Goal: Navigation & Orientation: Find specific page/section

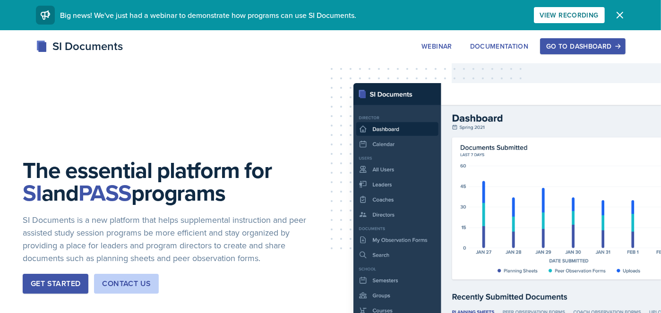
click at [569, 51] on button "Go to Dashboard" at bounding box center [582, 46] width 85 height 16
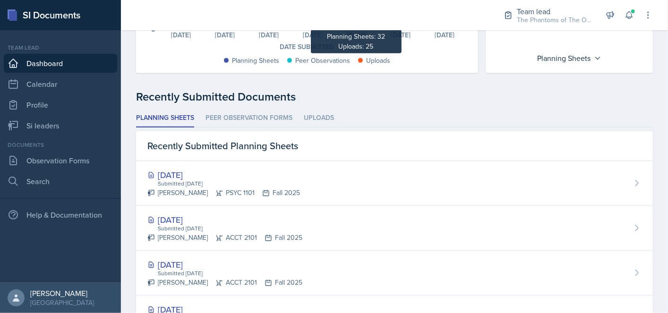
scroll to position [284, 0]
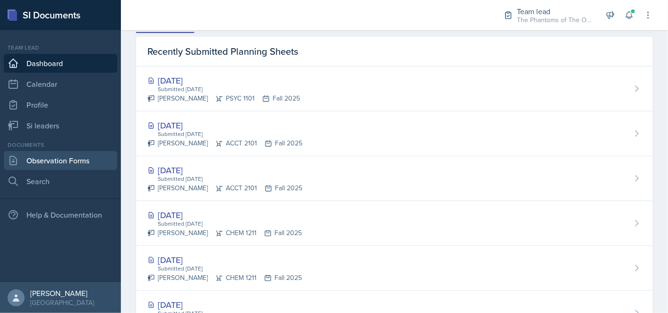
click at [67, 163] on link "Observation Forms" at bounding box center [60, 160] width 113 height 19
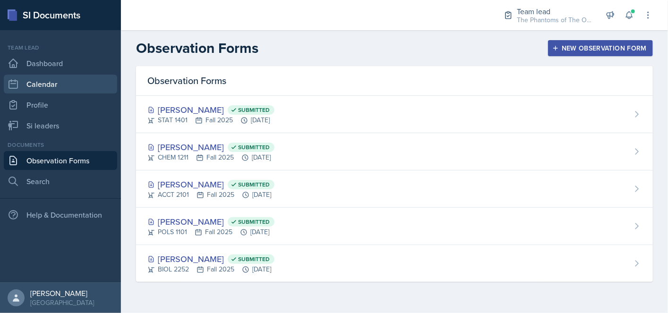
click at [56, 80] on link "Calendar" at bounding box center [60, 84] width 113 height 19
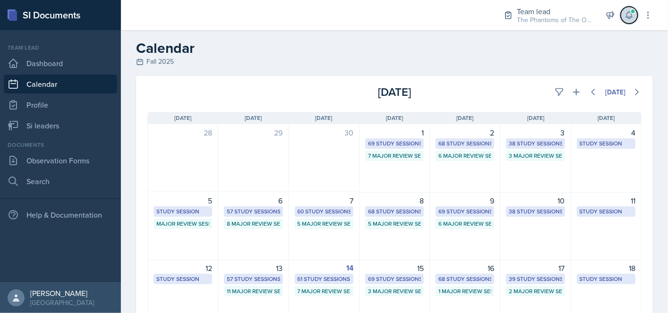
click at [629, 18] on icon at bounding box center [629, 15] width 6 height 7
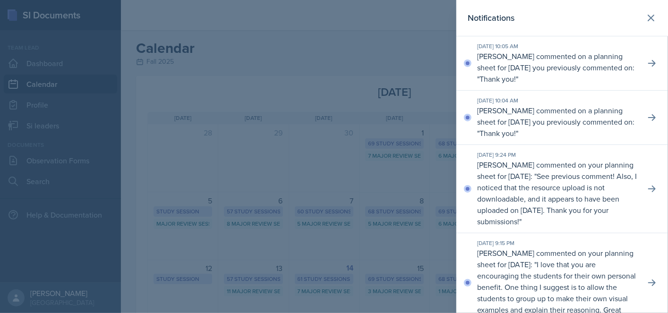
scroll to position [47, 0]
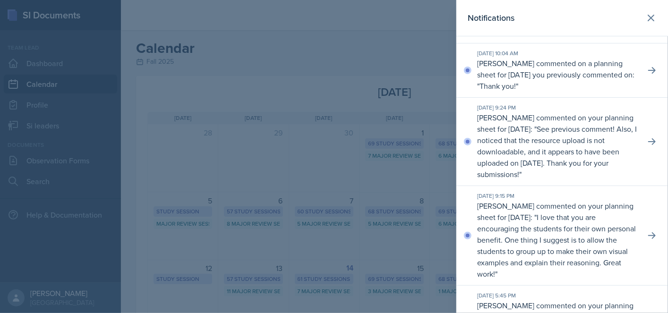
click at [357, 60] on div at bounding box center [334, 156] width 668 height 313
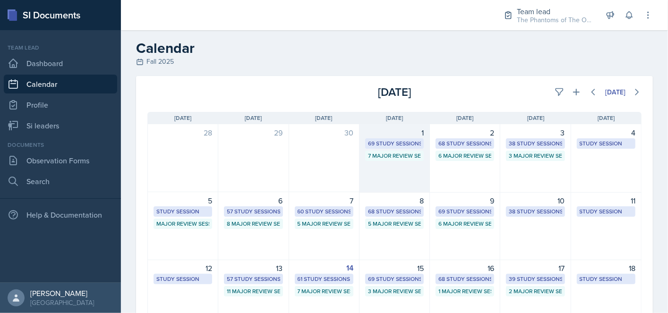
click at [399, 141] on div "69 Study Sessions" at bounding box center [394, 143] width 53 height 9
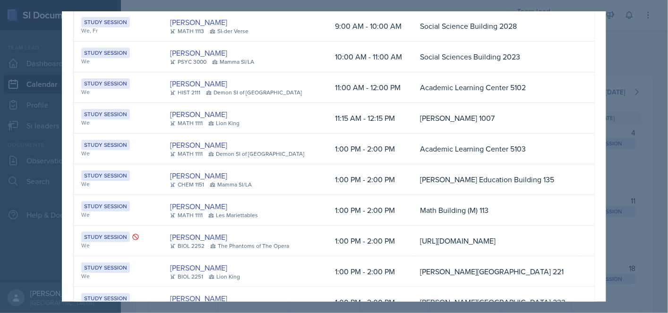
scroll to position [95, 0]
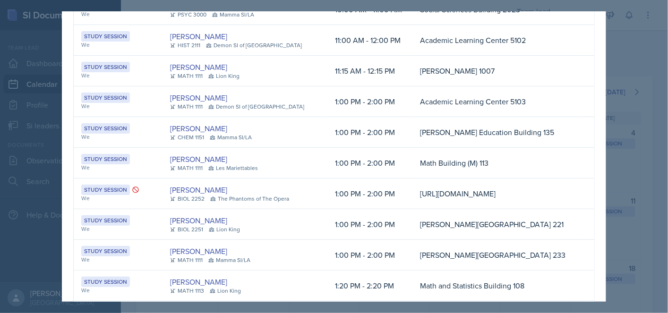
click at [644, 53] on div at bounding box center [334, 156] width 668 height 313
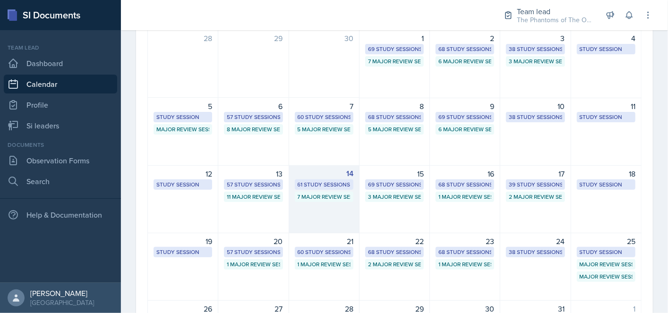
click at [318, 187] on div "61 Study Sessions" at bounding box center [324, 185] width 53 height 9
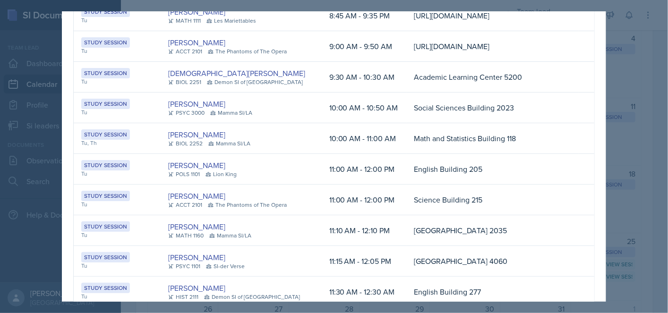
scroll to position [0, 0]
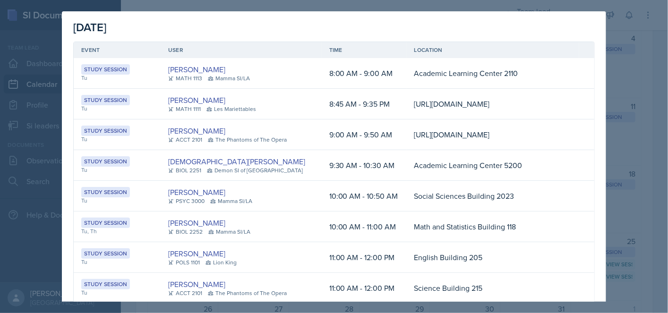
click at [639, 35] on div at bounding box center [334, 156] width 668 height 313
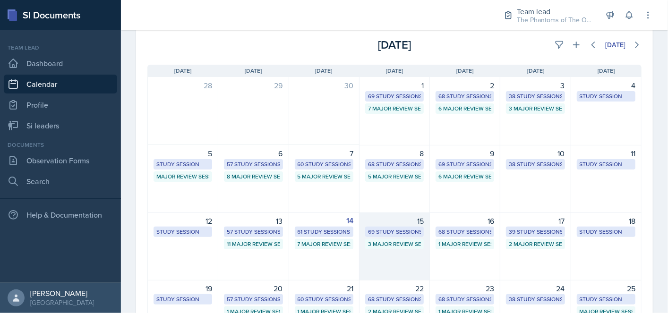
scroll to position [95, 0]
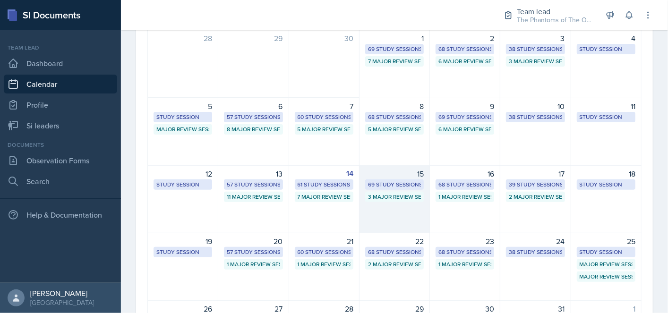
click at [402, 197] on div "3 Major Review Sessions" at bounding box center [394, 197] width 53 height 9
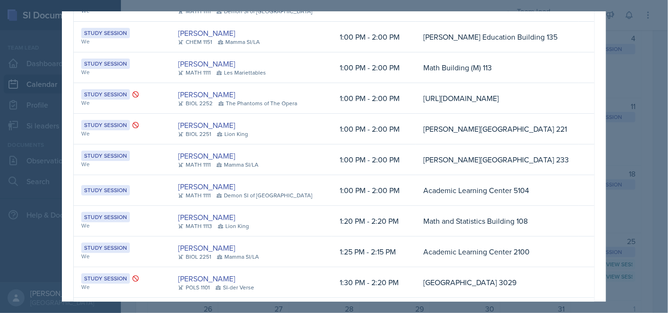
scroll to position [95, 0]
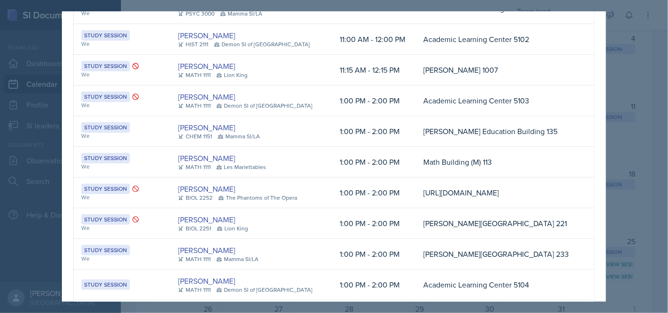
click at [641, 181] on div at bounding box center [334, 156] width 668 height 313
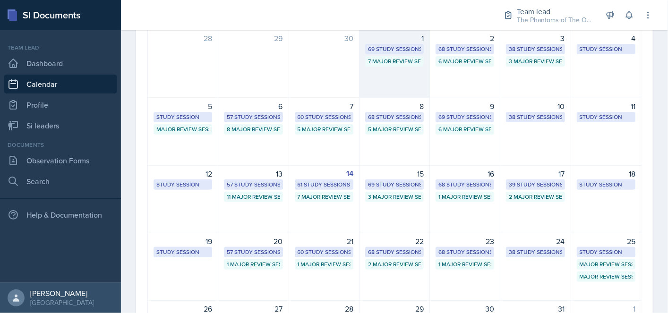
scroll to position [0, 0]
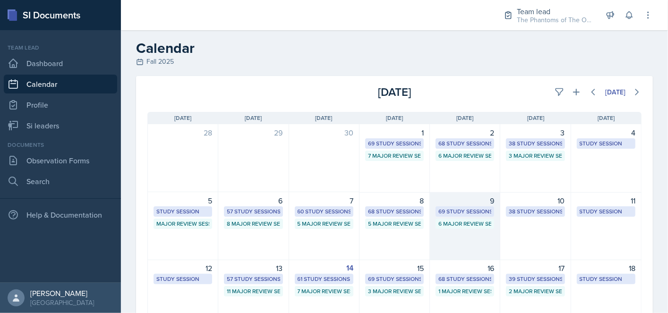
click at [440, 219] on div "6 Major Review Sessions" at bounding box center [465, 224] width 59 height 10
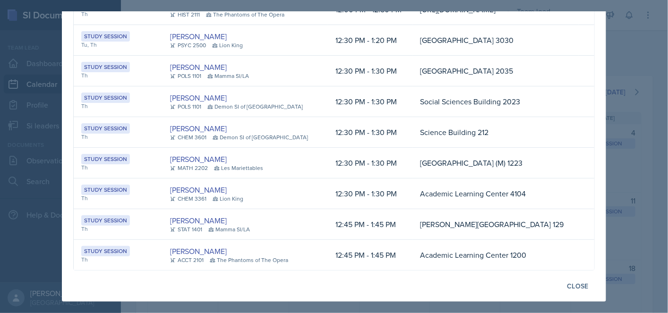
scroll to position [2382, 0]
click at [661, 175] on div at bounding box center [334, 156] width 668 height 313
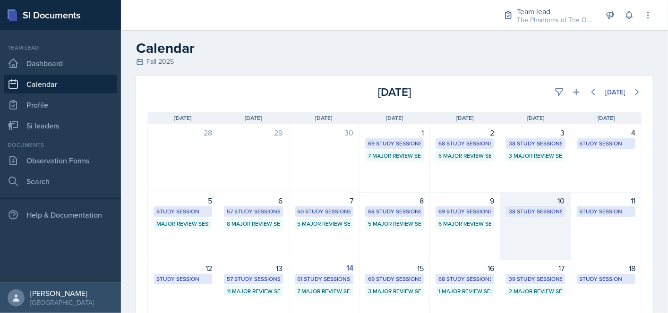
click at [533, 209] on div "38 Study Sessions" at bounding box center [535, 211] width 53 height 9
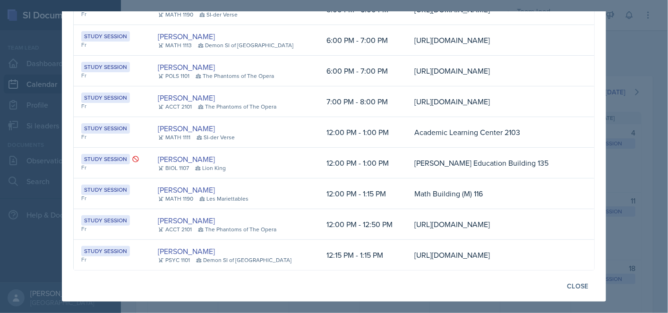
scroll to position [1302, 0]
click at [641, 196] on div at bounding box center [334, 156] width 668 height 313
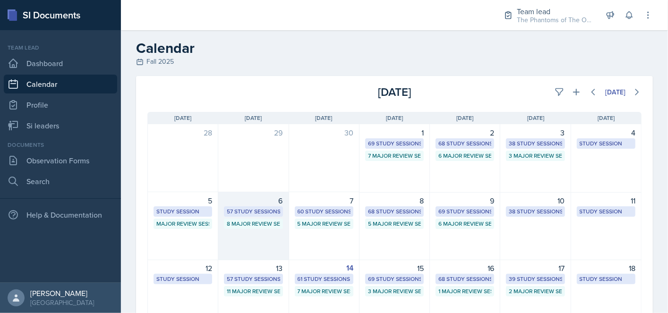
click at [245, 215] on div "57 Study Sessions" at bounding box center [253, 211] width 53 height 9
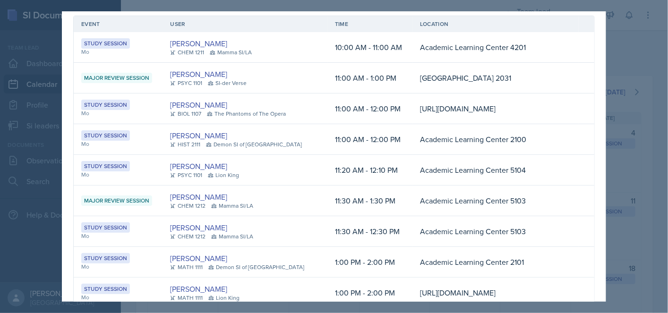
scroll to position [0, 0]
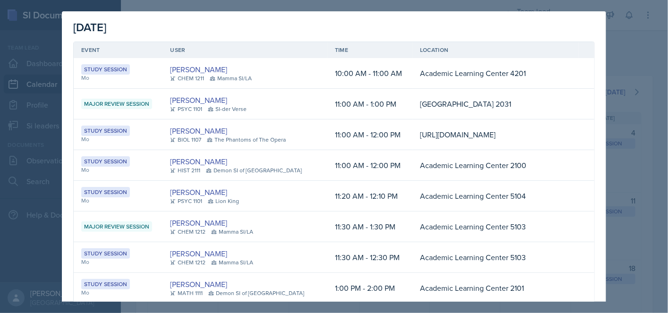
click at [30, 137] on div at bounding box center [334, 156] width 668 height 313
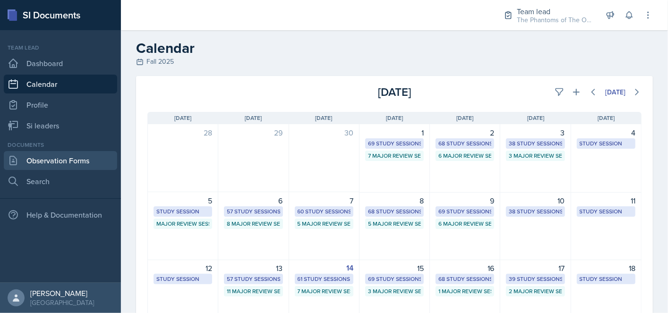
click at [39, 159] on link "Observation Forms" at bounding box center [60, 160] width 113 height 19
